Goal: Task Accomplishment & Management: Use online tool/utility

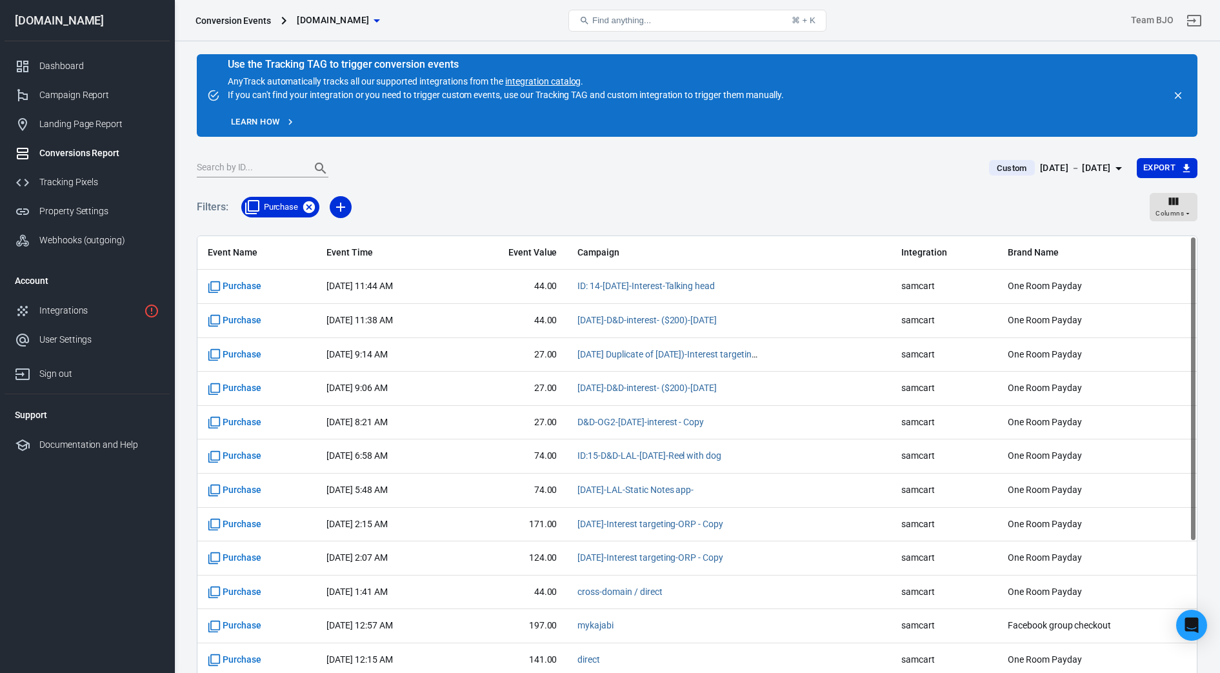
click at [310, 208] on icon at bounding box center [309, 207] width 14 height 14
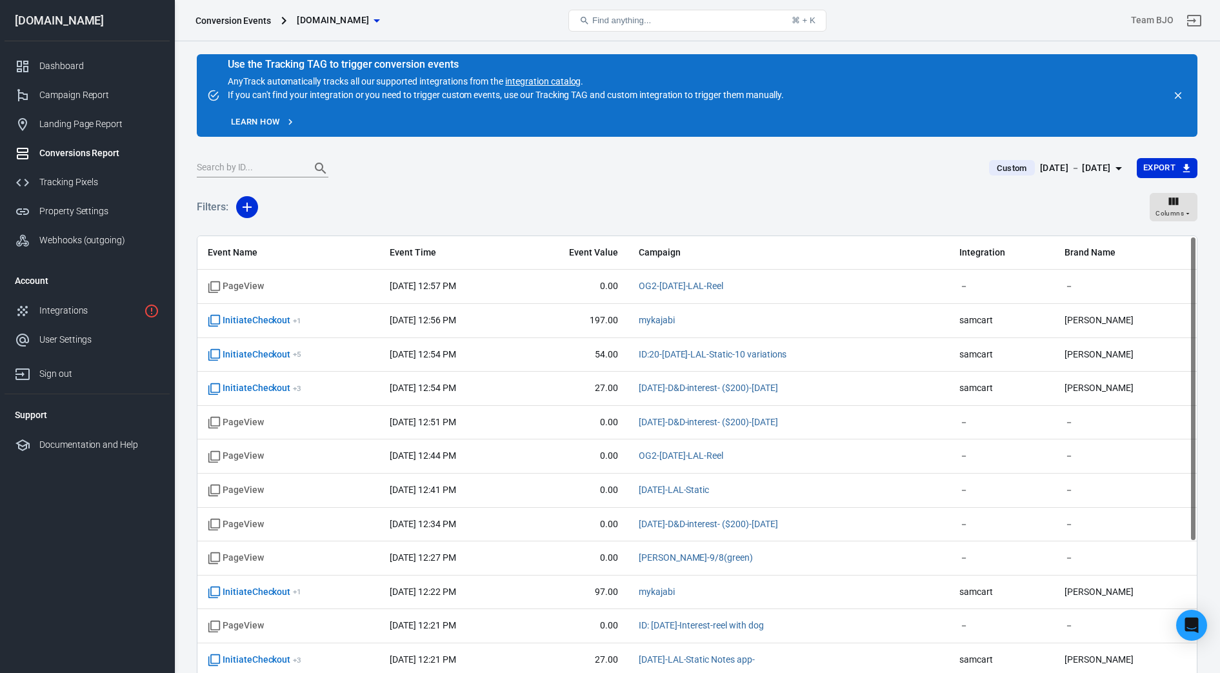
click at [83, 150] on div "Conversions Report" at bounding box center [99, 154] width 120 height 14
click at [88, 96] on div "Campaign Report" at bounding box center [99, 95] width 120 height 14
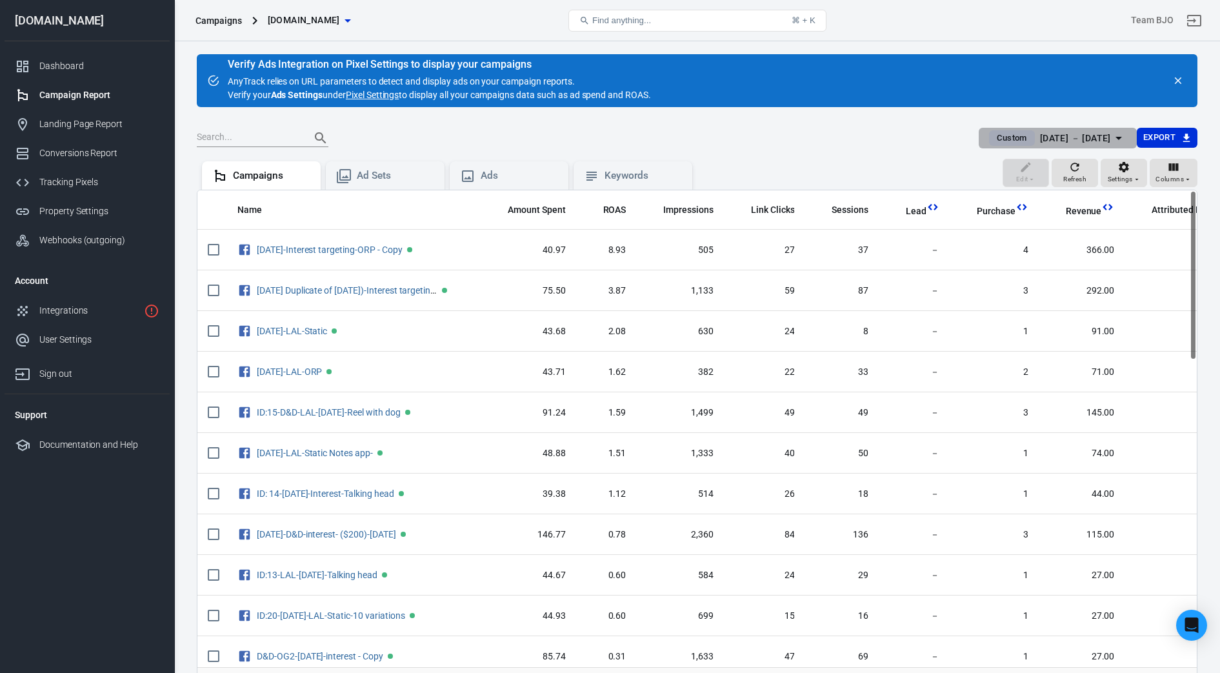
click at [1122, 130] on icon "button" at bounding box center [1118, 137] width 15 height 15
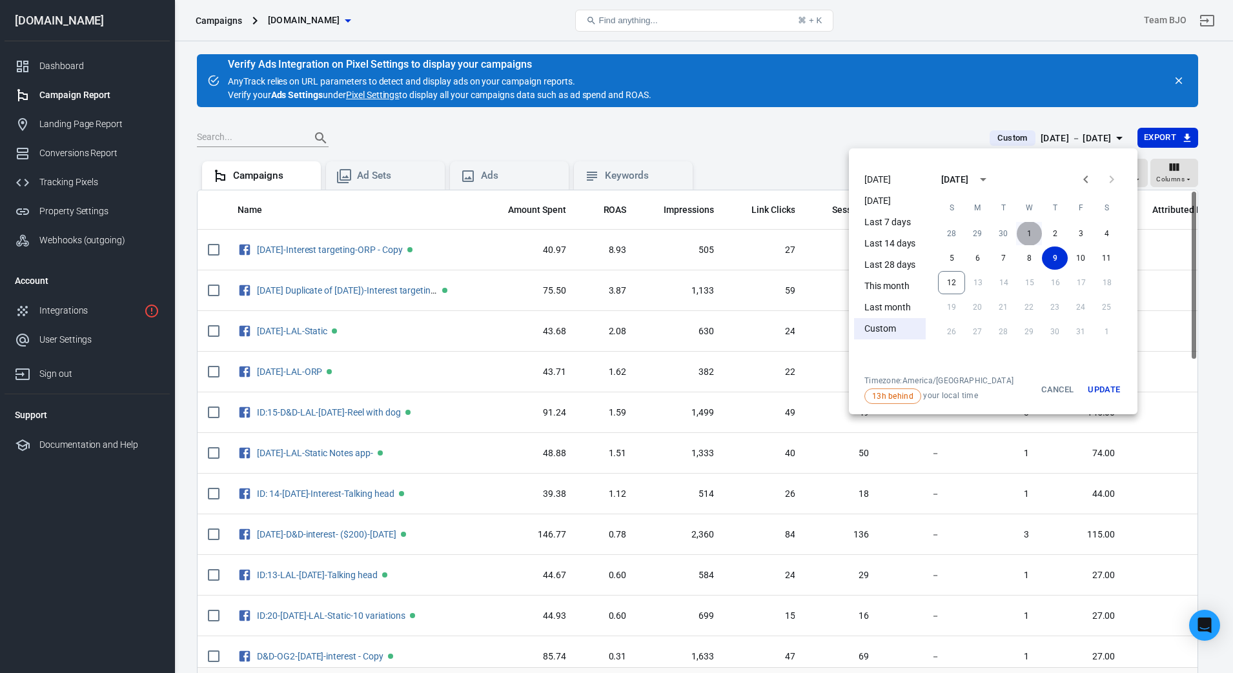
click at [1024, 231] on button "1" at bounding box center [1029, 233] width 26 height 23
click at [1030, 234] on button "1" at bounding box center [1029, 233] width 26 height 23
click at [1103, 389] on button "Update" at bounding box center [1103, 390] width 41 height 28
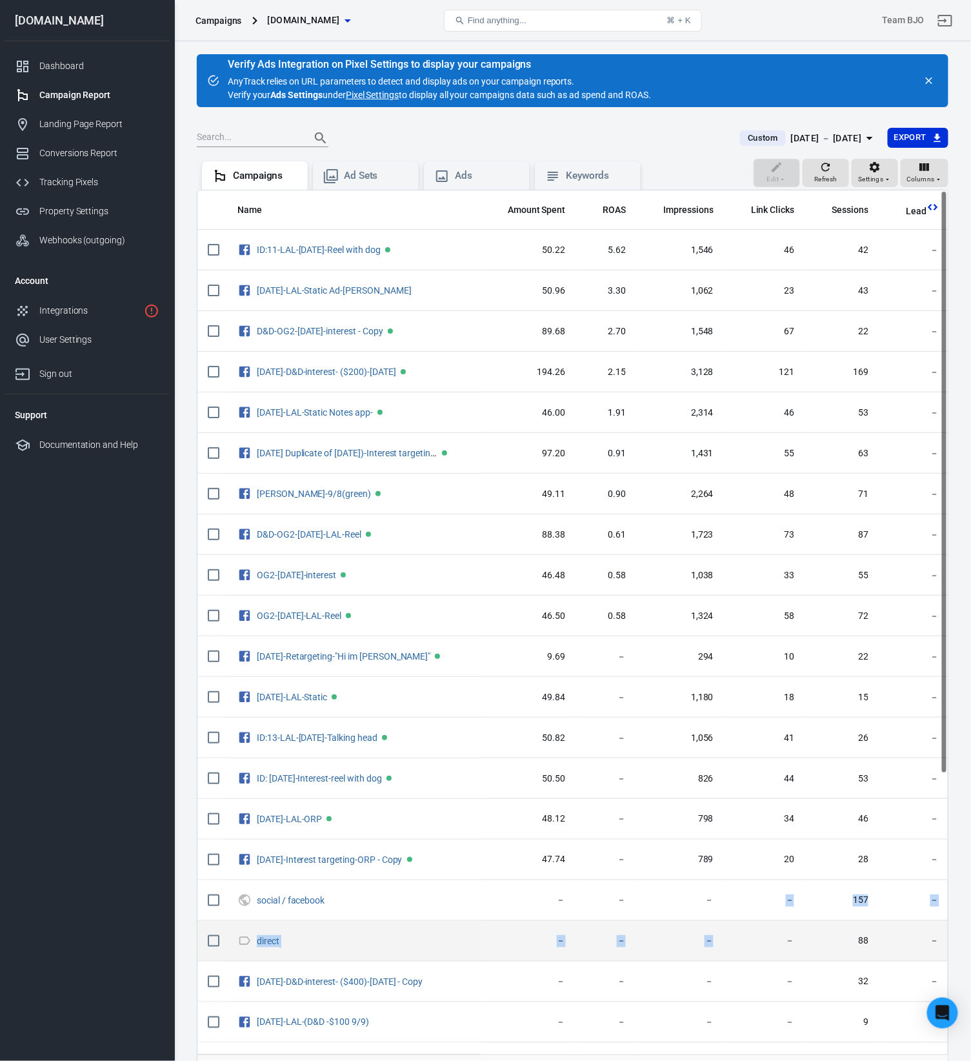
drag, startPoint x: 585, startPoint y: 0, endPoint x: 725, endPoint y: 930, distance: 940.5
click at [725, 672] on tbody "ID:11-LAL-[DATE]-Reel with dog 50.22 5.62 1,546 46 42 － 3 282.00 16 777.00 12 －…" at bounding box center [928, 880] width 1462 height 1301
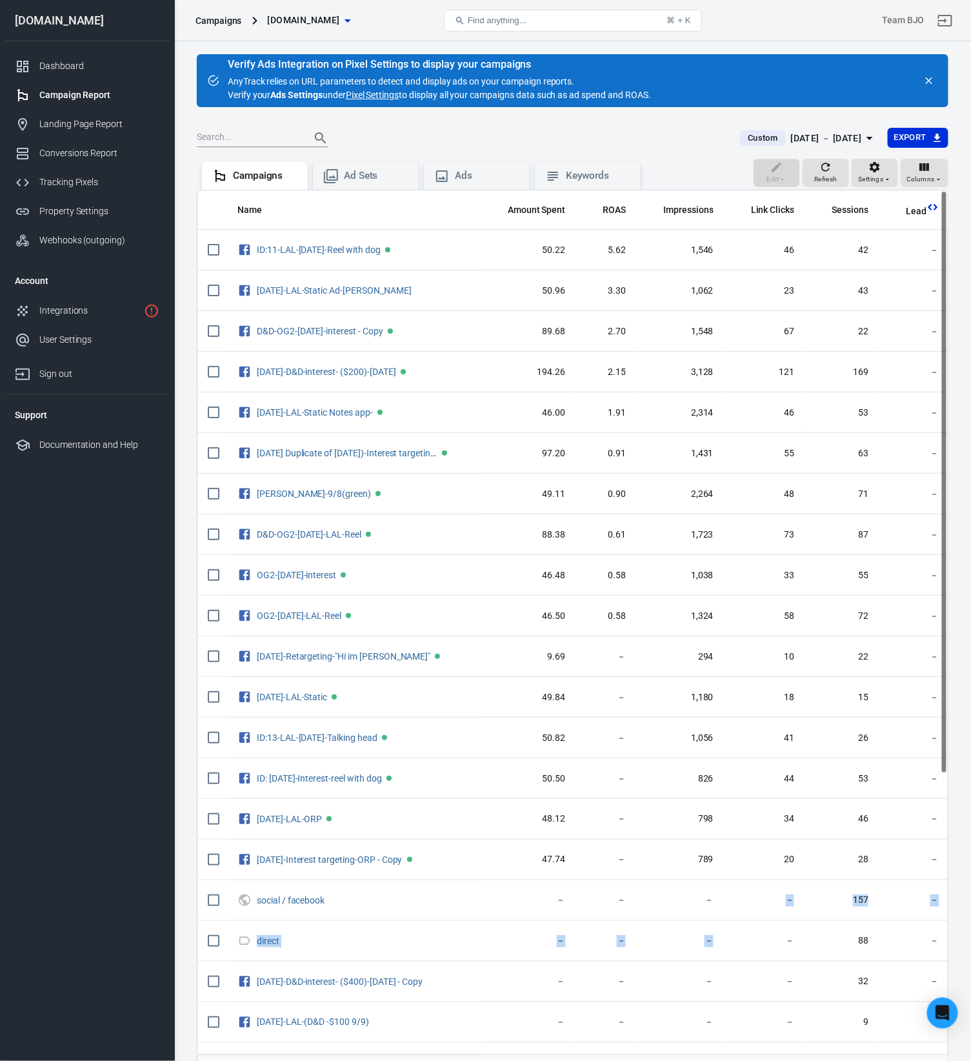
click at [863, 137] on icon "button" at bounding box center [869, 137] width 15 height 15
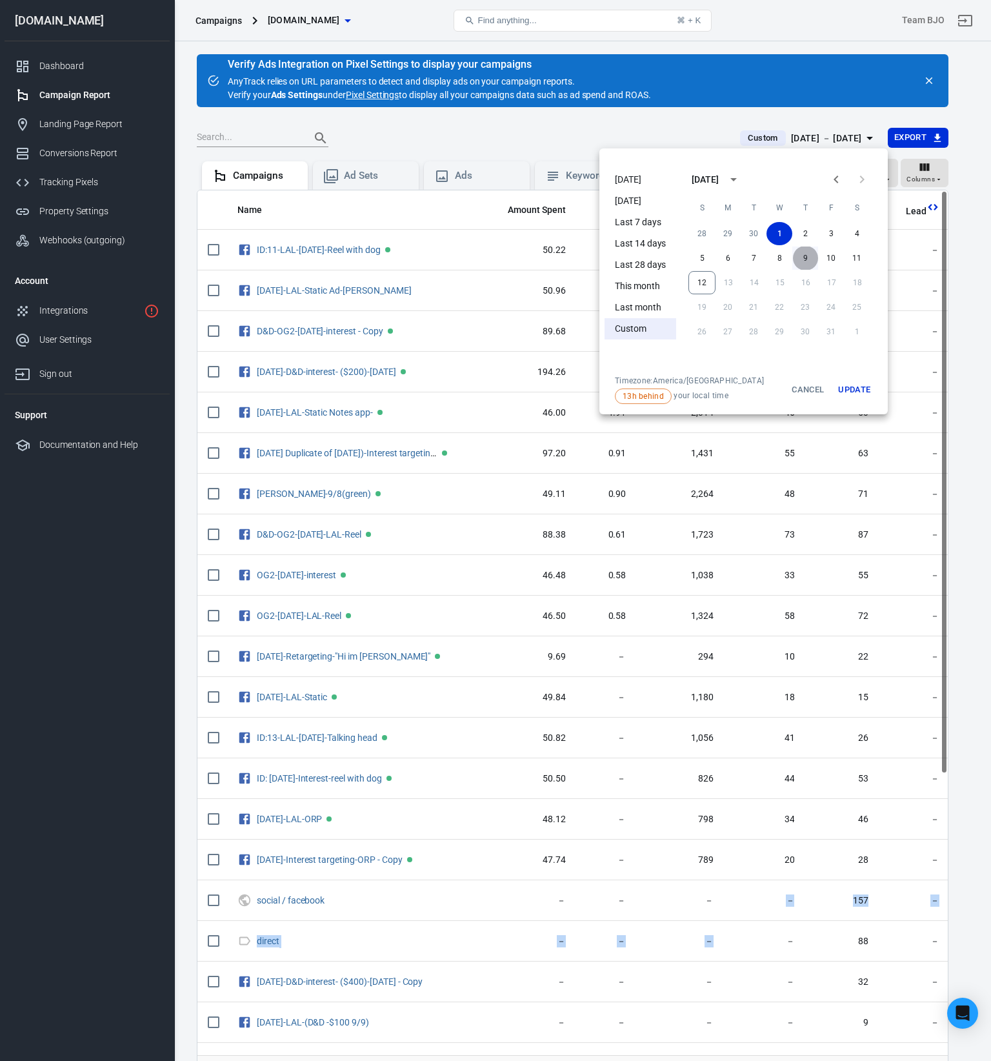
click at [805, 254] on button "9" at bounding box center [806, 258] width 26 height 23
click at [804, 254] on button "9" at bounding box center [806, 258] width 26 height 23
drag, startPoint x: 804, startPoint y: 254, endPoint x: 849, endPoint y: 388, distance: 140.8
click at [849, 388] on button "Update" at bounding box center [854, 390] width 41 height 28
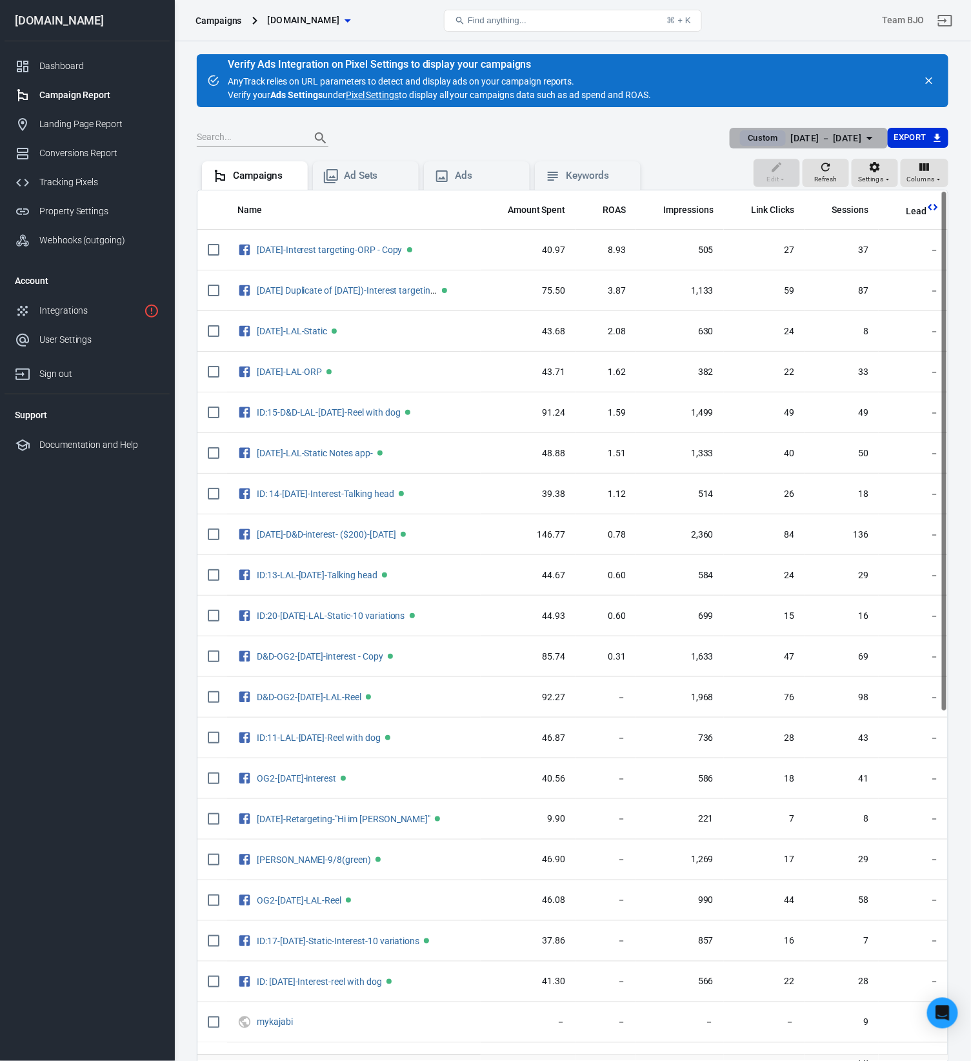
click at [873, 138] on icon "button" at bounding box center [869, 137] width 15 height 15
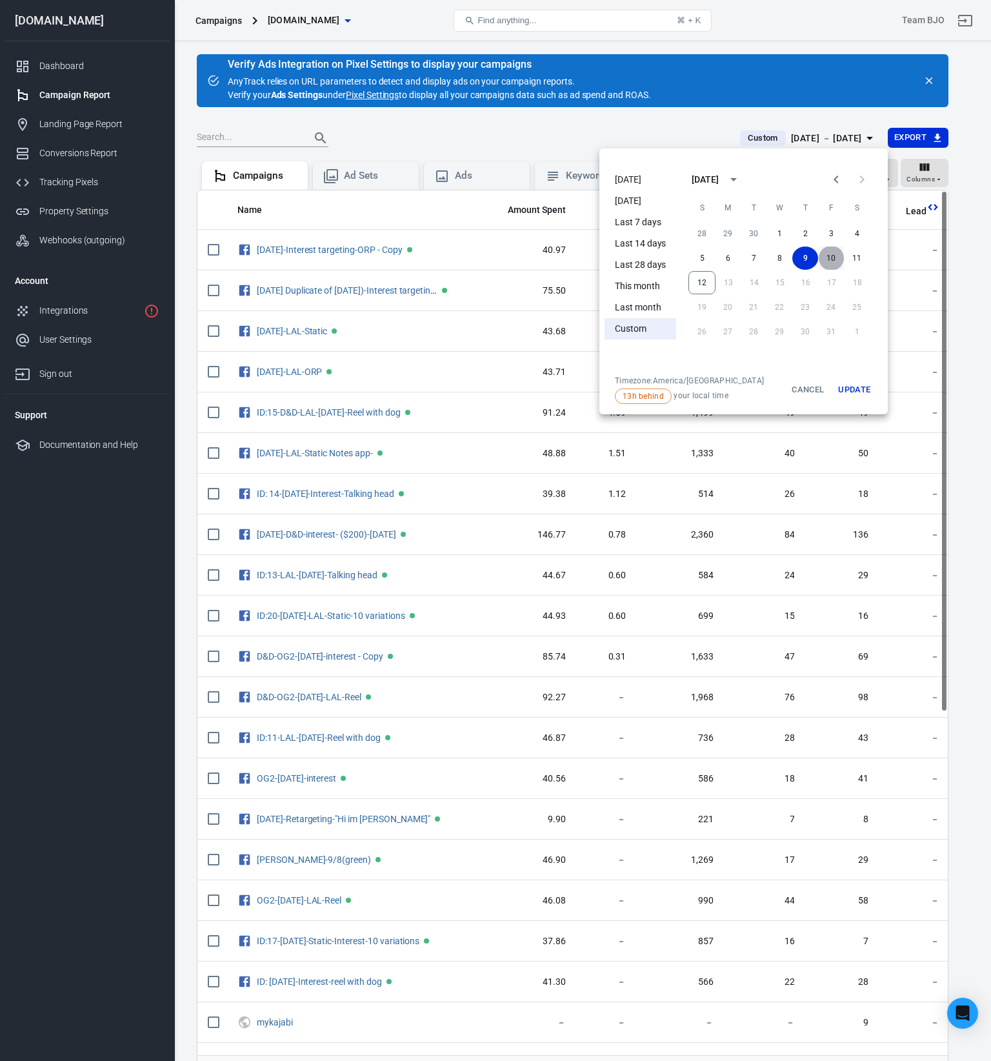
click at [826, 258] on button "10" at bounding box center [831, 258] width 26 height 23
click at [864, 381] on button "Update" at bounding box center [854, 390] width 41 height 28
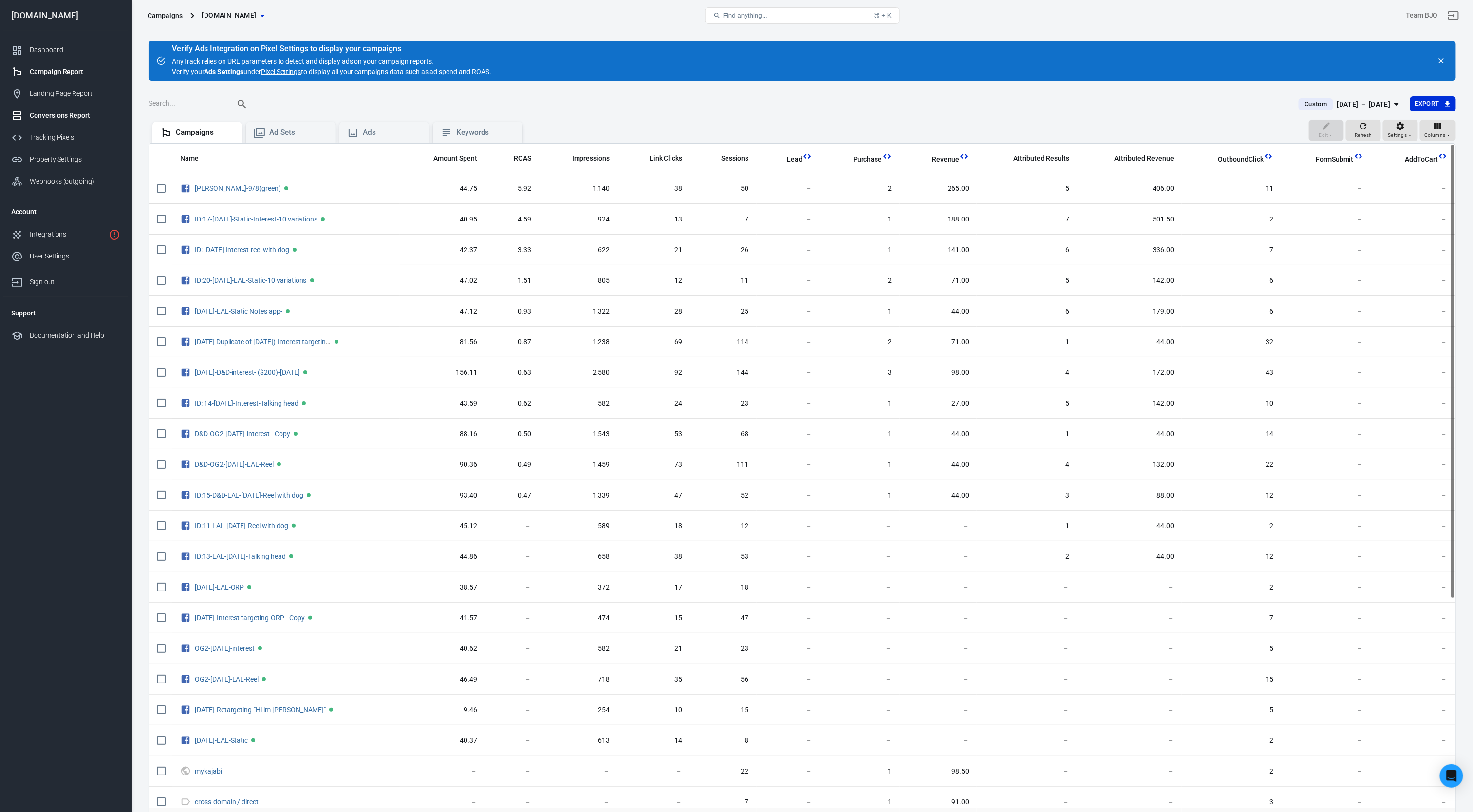
click at [57, 116] on div "Conversions Report" at bounding box center [75, 116] width 91 height 11
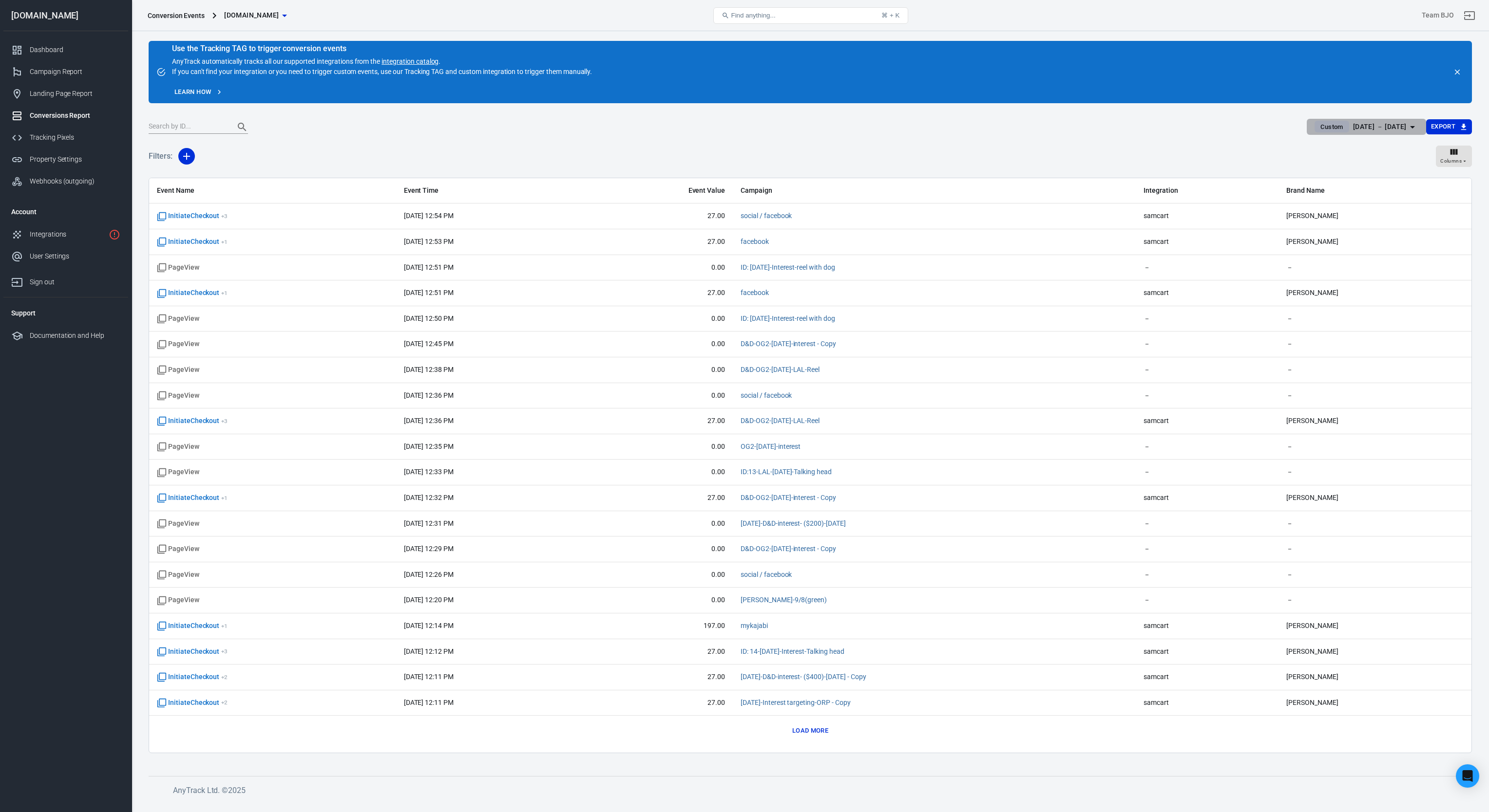
click at [921, 127] on icon "button" at bounding box center [1413, 127] width 5 height 2
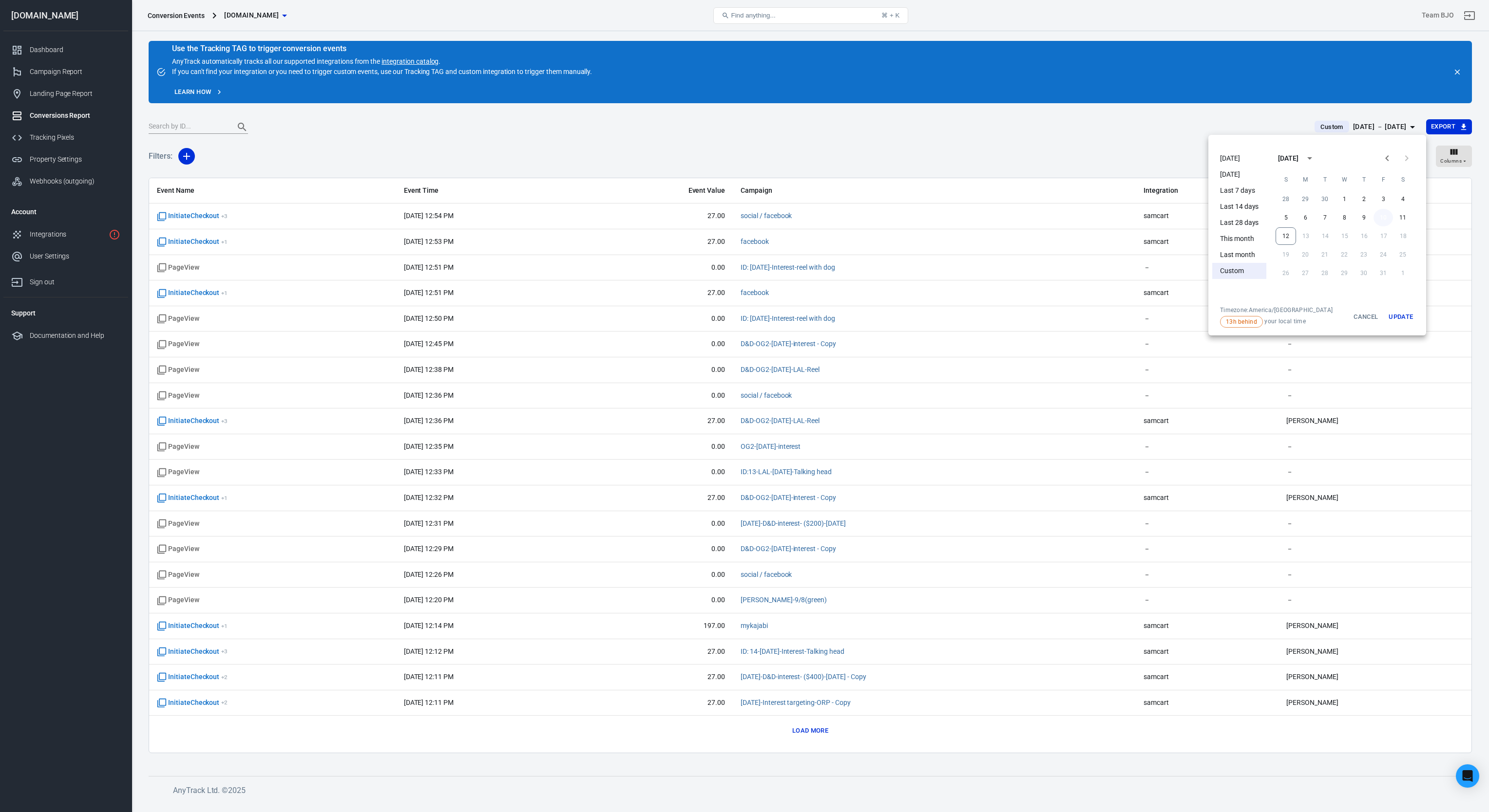
click at [921, 217] on button "10" at bounding box center [1383, 217] width 20 height 17
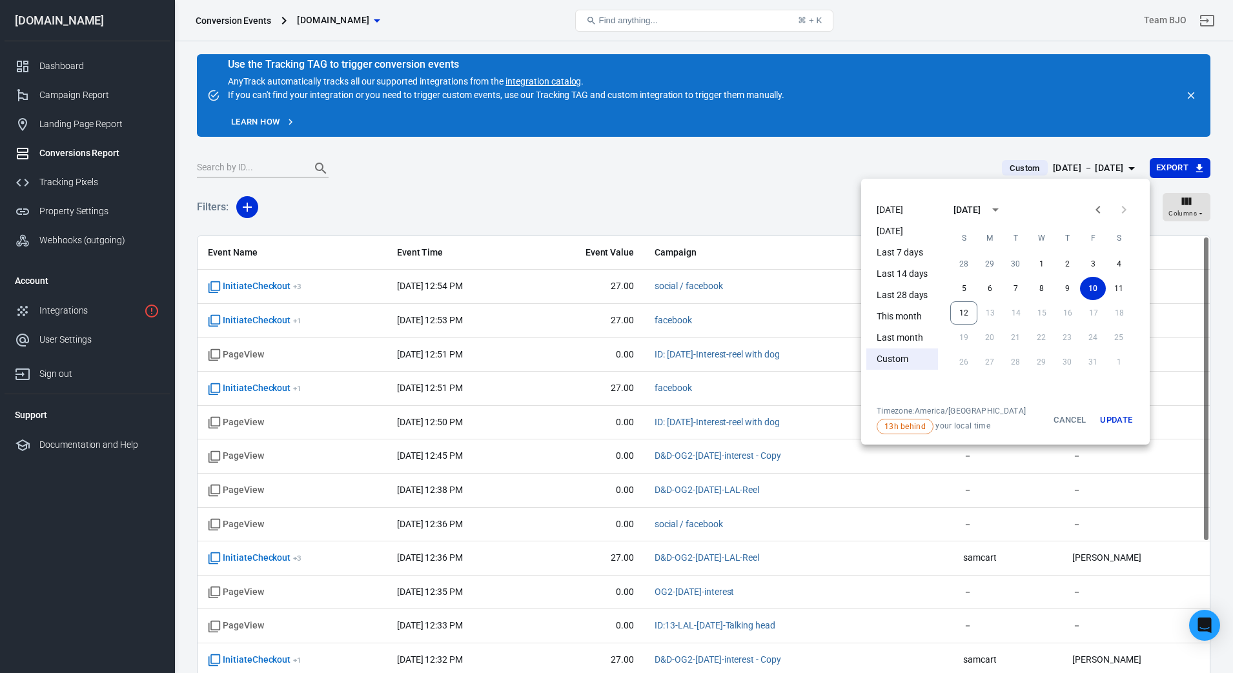
drag, startPoint x: 1930, startPoint y: 0, endPoint x: 836, endPoint y: 113, distance: 1099.7
click at [836, 113] on div at bounding box center [616, 336] width 1233 height 673
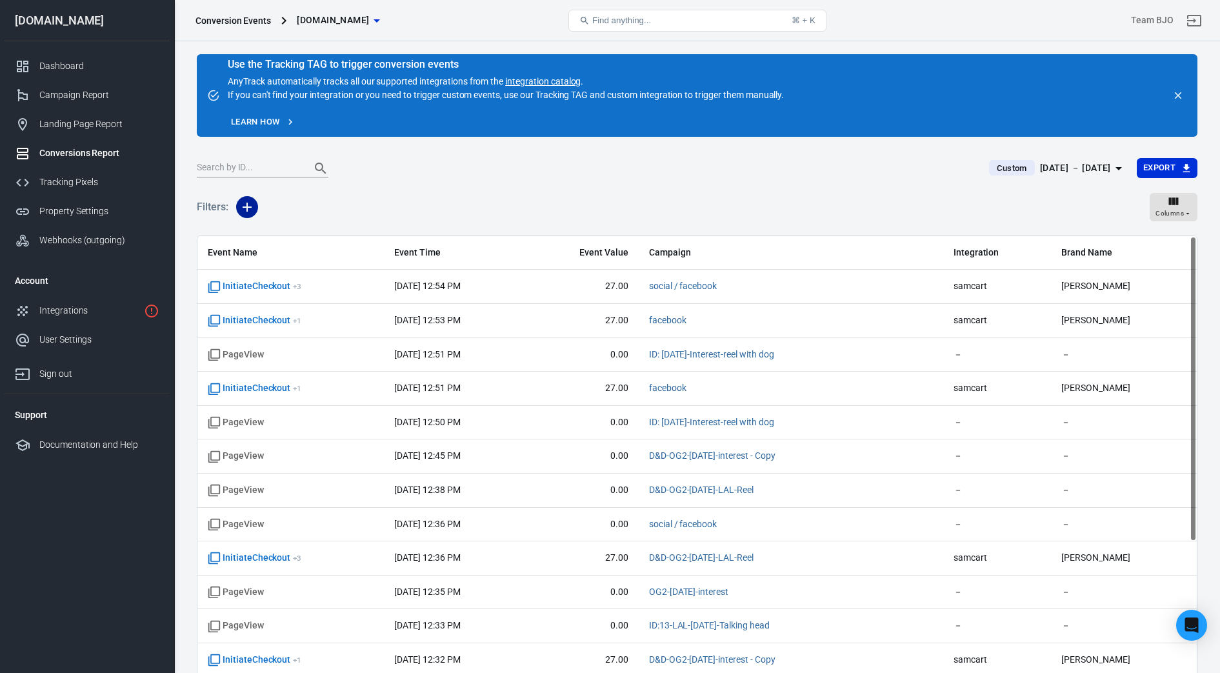
click at [244, 205] on icon "button" at bounding box center [246, 206] width 15 height 15
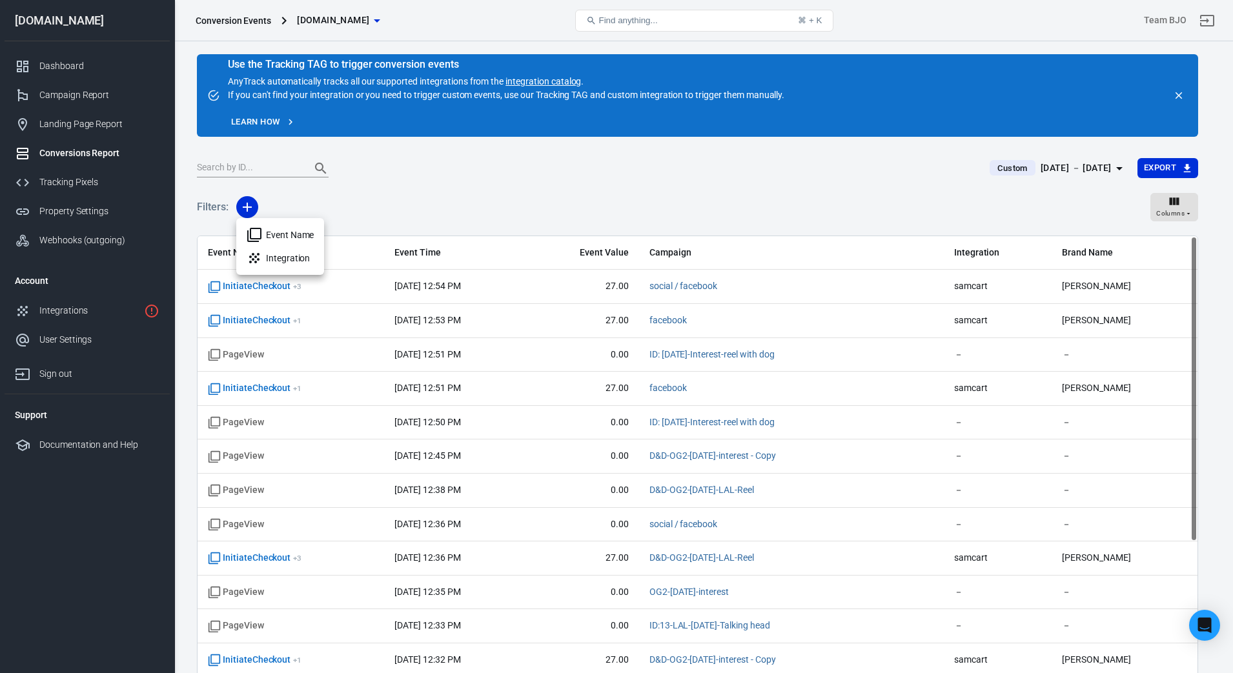
click at [275, 230] on li "Event Name" at bounding box center [280, 234] width 88 height 23
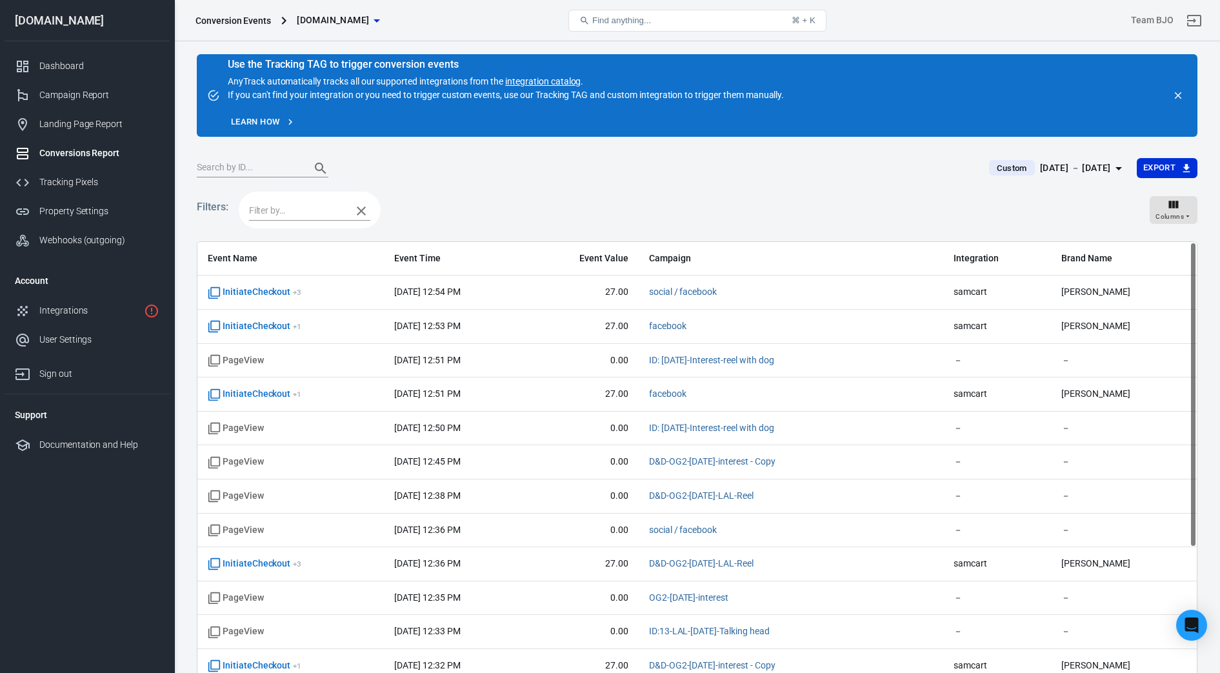
click at [281, 207] on input "text" at bounding box center [297, 211] width 96 height 16
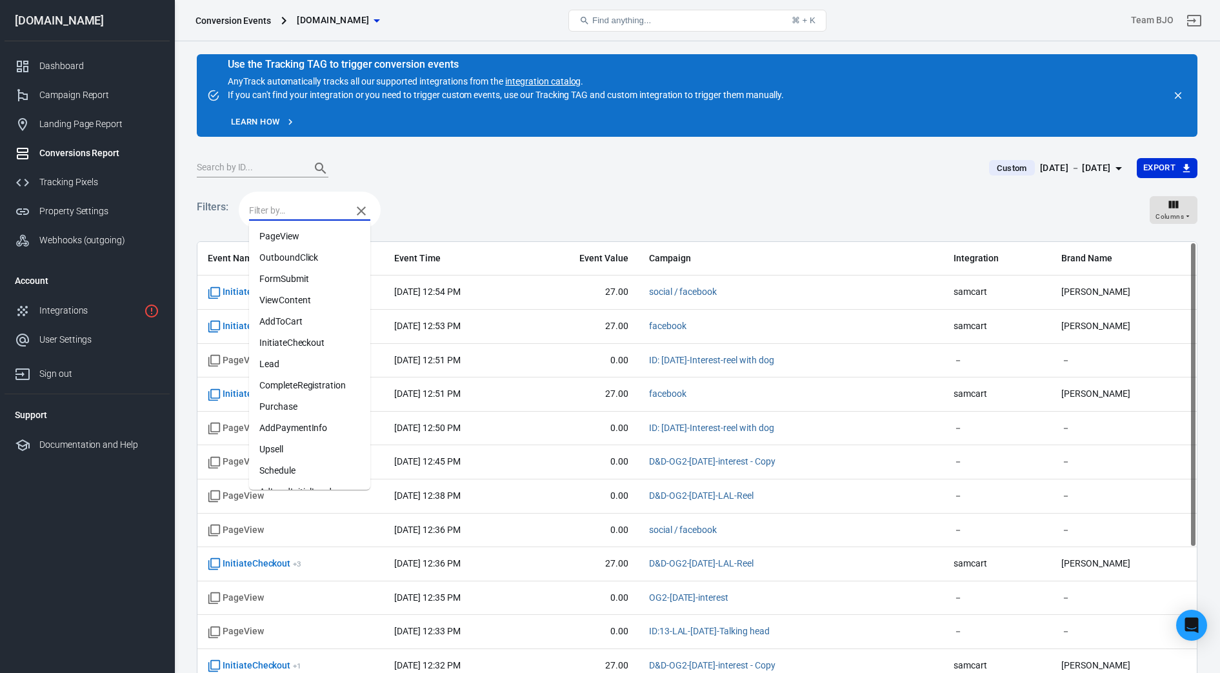
click at [292, 401] on li "Purchase" at bounding box center [309, 406] width 121 height 21
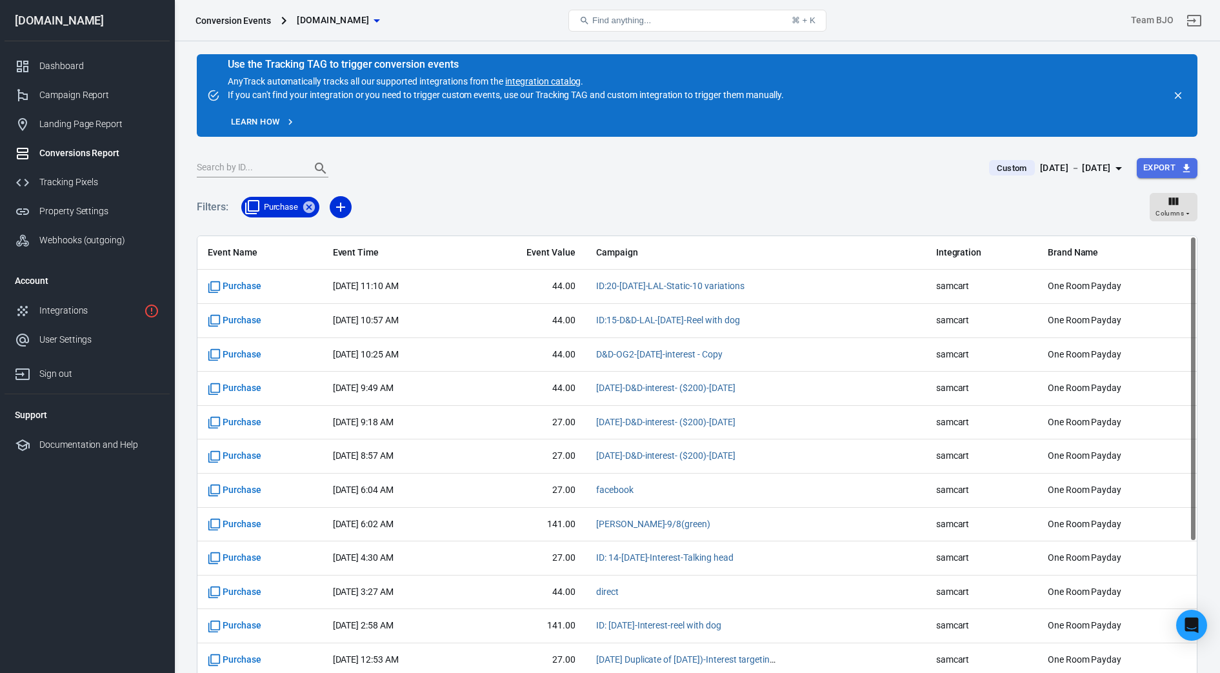
click at [1181, 168] on icon "button" at bounding box center [1187, 169] width 12 height 12
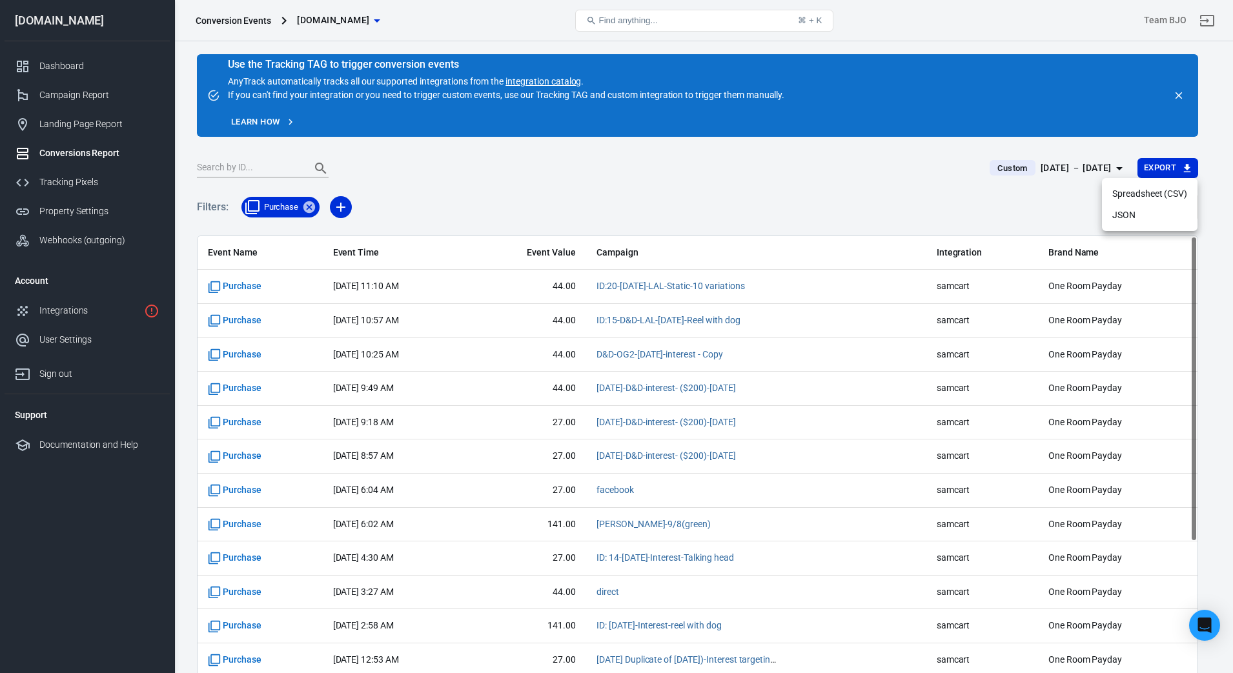
click at [1133, 192] on li "Spreadsheet (CSV)" at bounding box center [1150, 193] width 96 height 21
